Goal: Find specific page/section: Find specific page/section

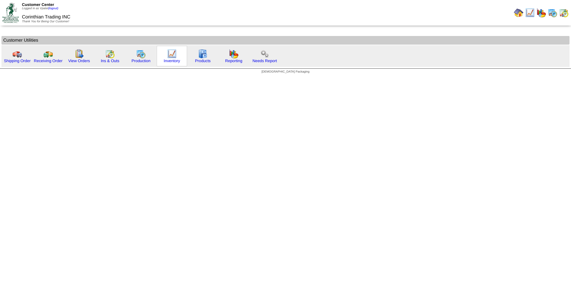
click at [173, 56] on img at bounding box center [172, 54] width 10 height 10
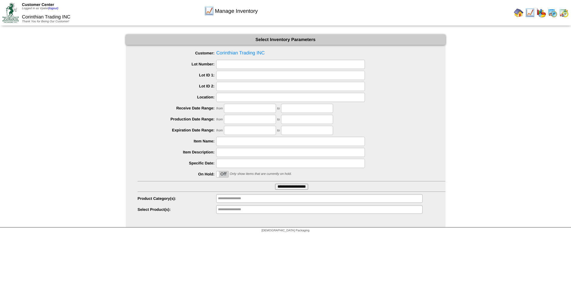
click at [295, 187] on input "**********" at bounding box center [291, 187] width 33 height 6
